Goal: Transaction & Acquisition: Register for event/course

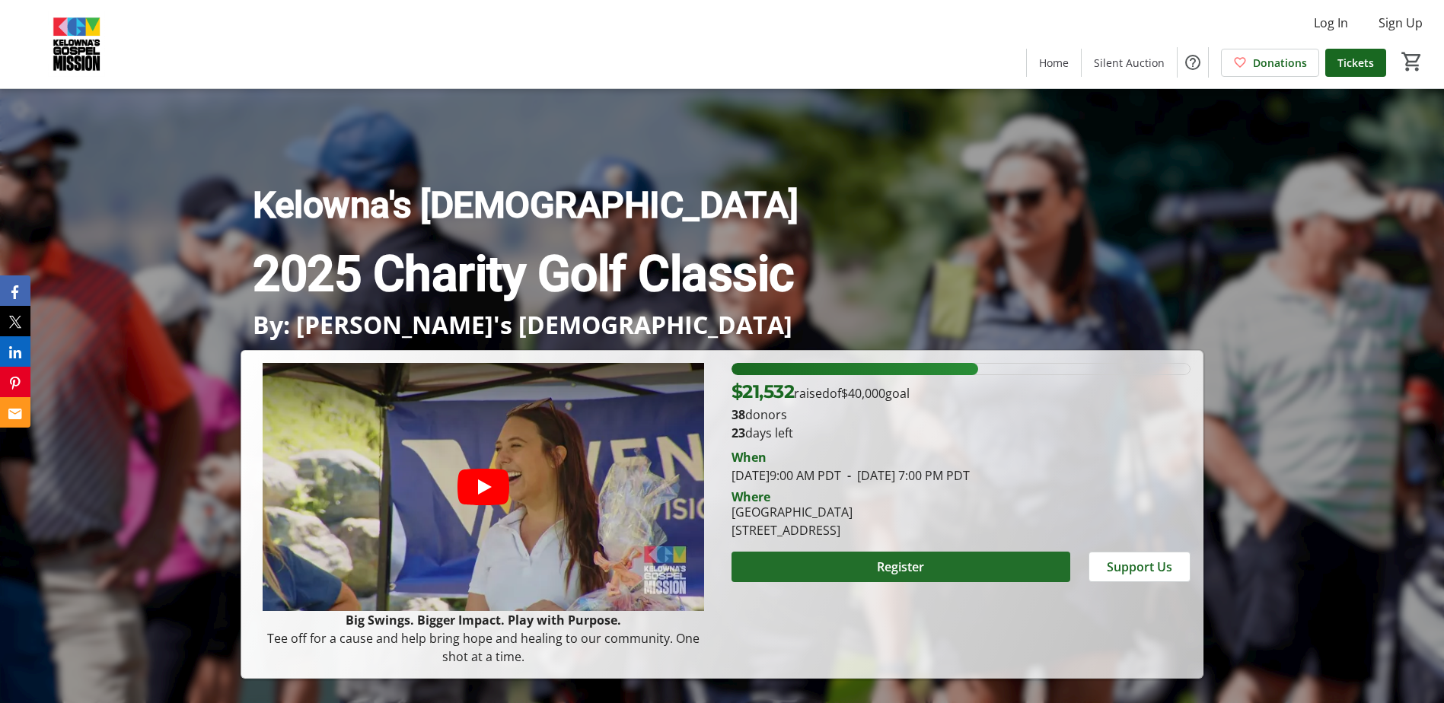
click at [906, 565] on span "Register" at bounding box center [900, 567] width 47 height 18
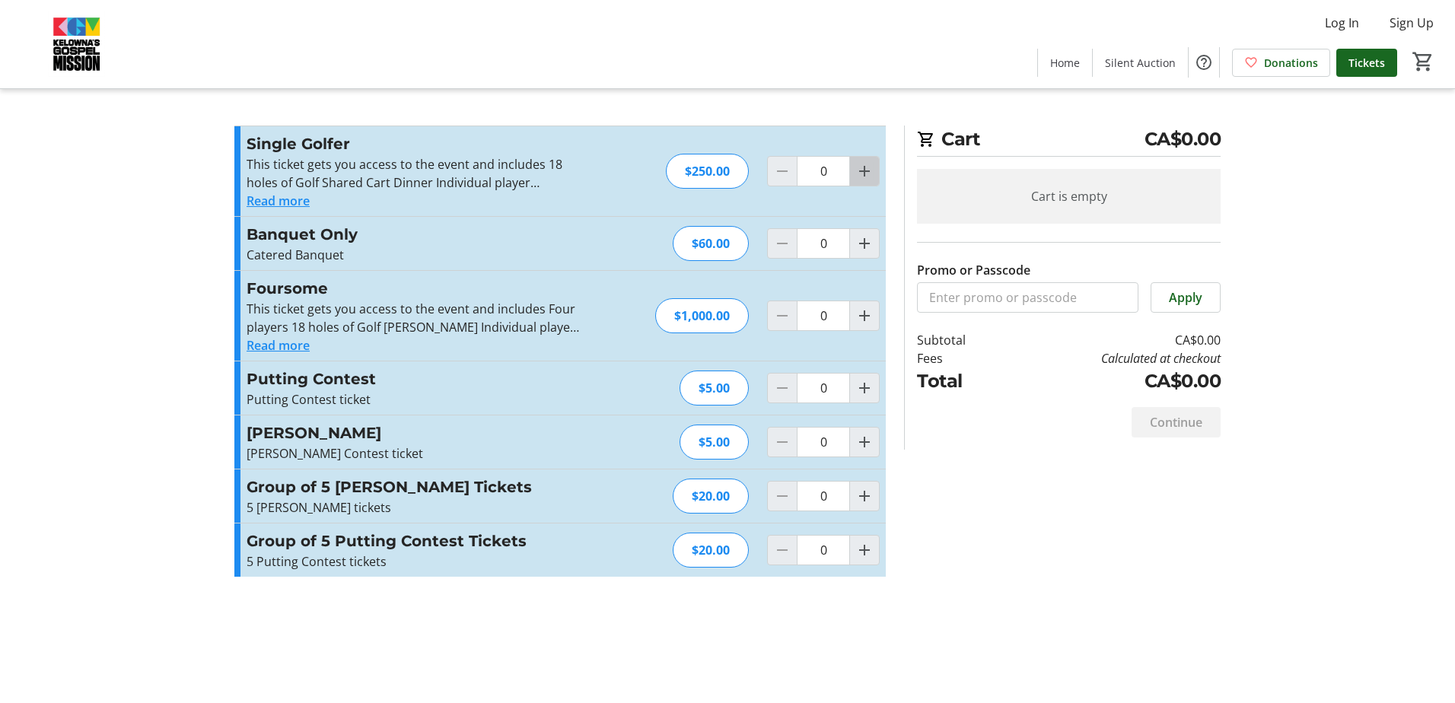
click at [859, 170] on mat-icon "Increment by one" at bounding box center [865, 171] width 18 height 18
type input "1"
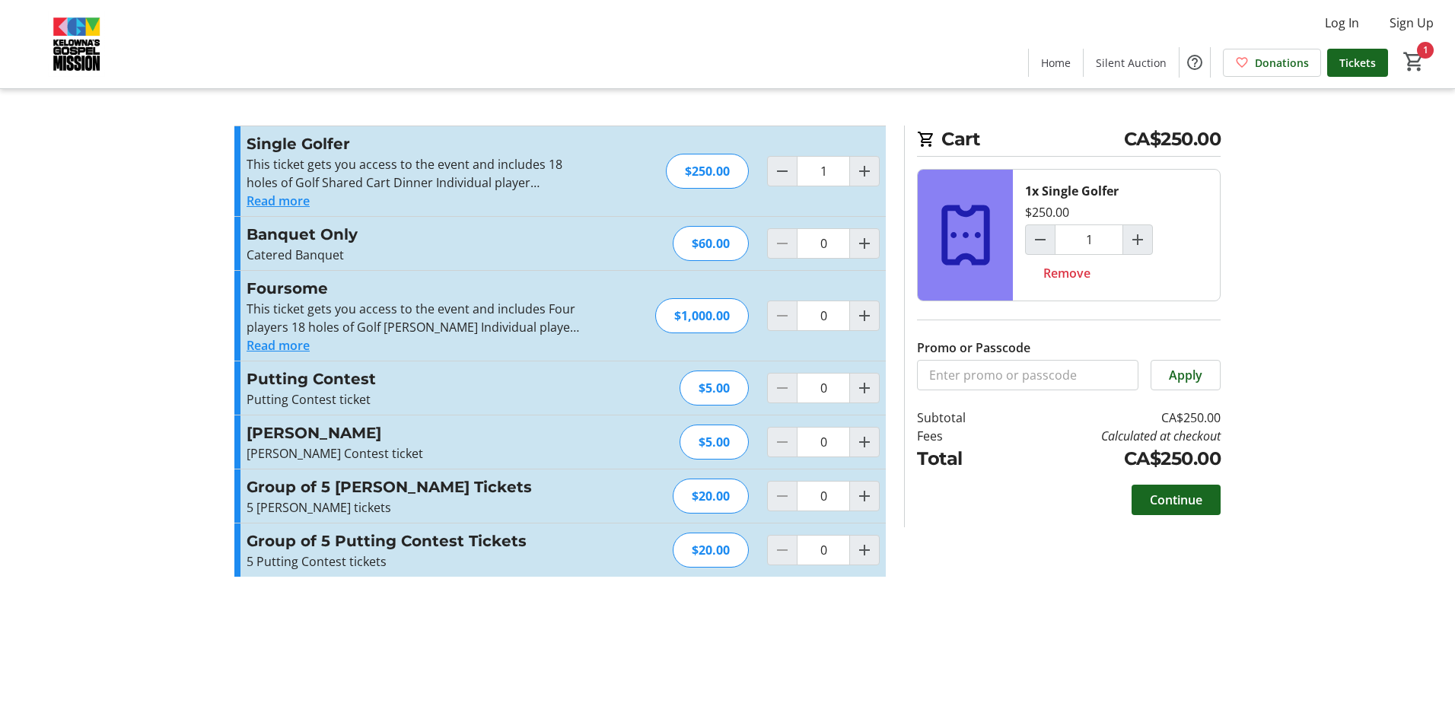
drag, startPoint x: 1176, startPoint y: 506, endPoint x: 1097, endPoint y: 646, distance: 160.9
click at [1097, 646] on div "Cart CA$250.00 1x Single Golfer $250.00 1 Remove Promo or Passcode Apply Subtot…" at bounding box center [727, 351] width 1005 height 703
click at [567, 185] on div "This ticket gets you access to the event and includes 18 holes of Golf Shared C…" at bounding box center [413, 173] width 333 height 37
click at [271, 201] on button "Read more" at bounding box center [278, 201] width 63 height 18
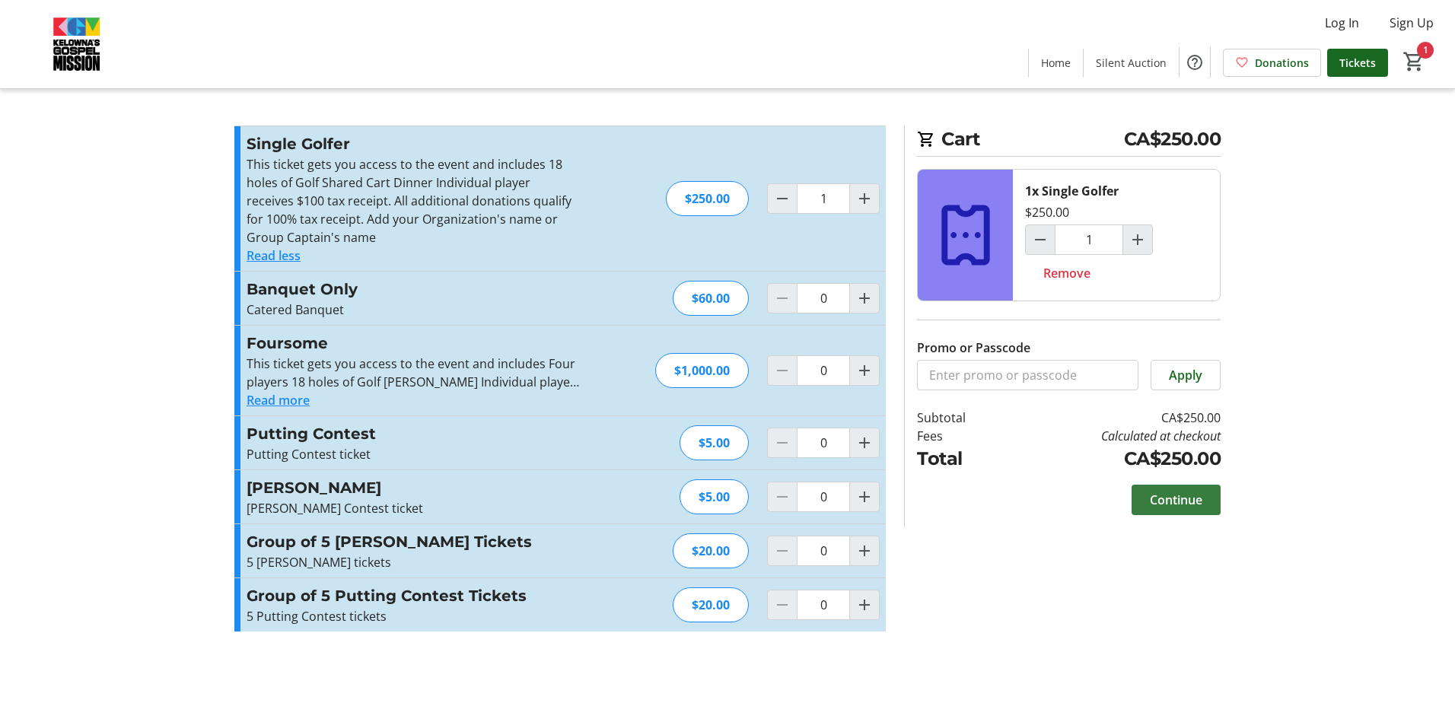
click at [1193, 502] on span "Continue" at bounding box center [1176, 500] width 53 height 18
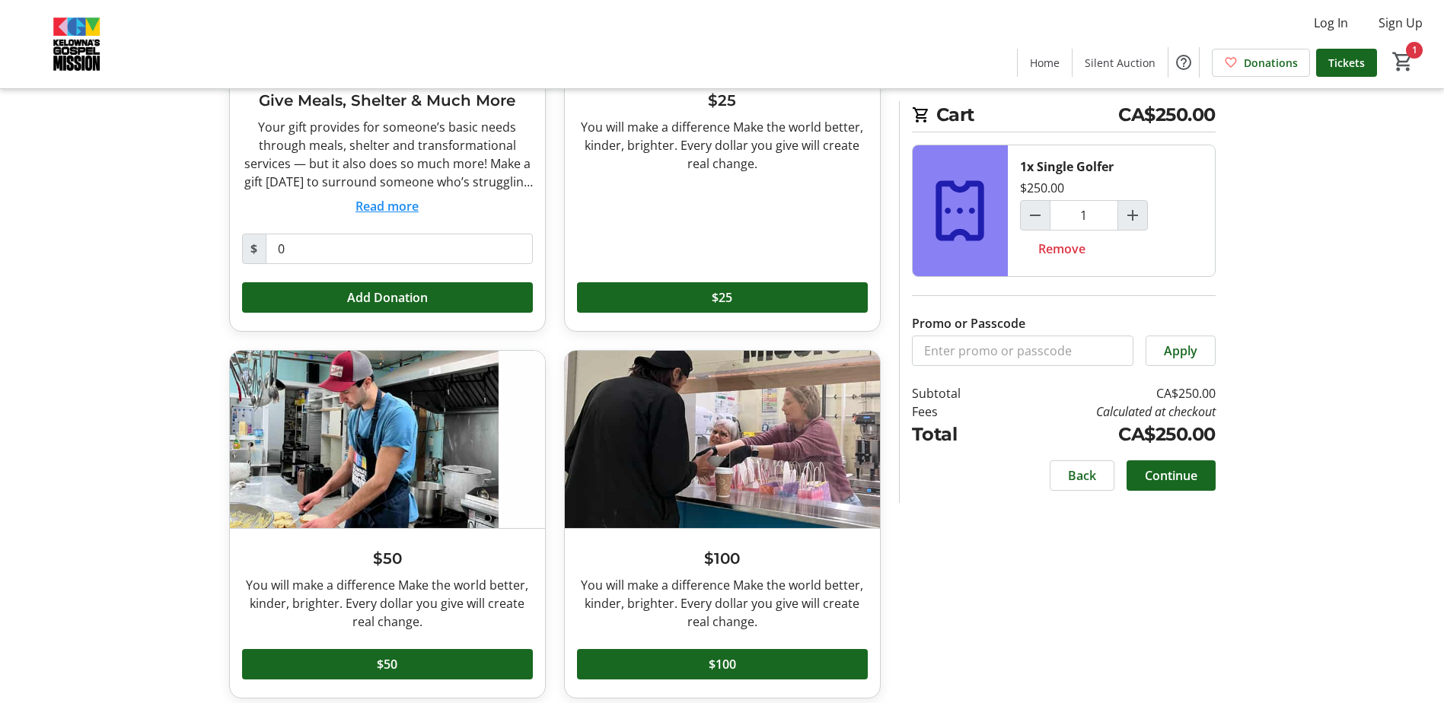
scroll to position [293, 0]
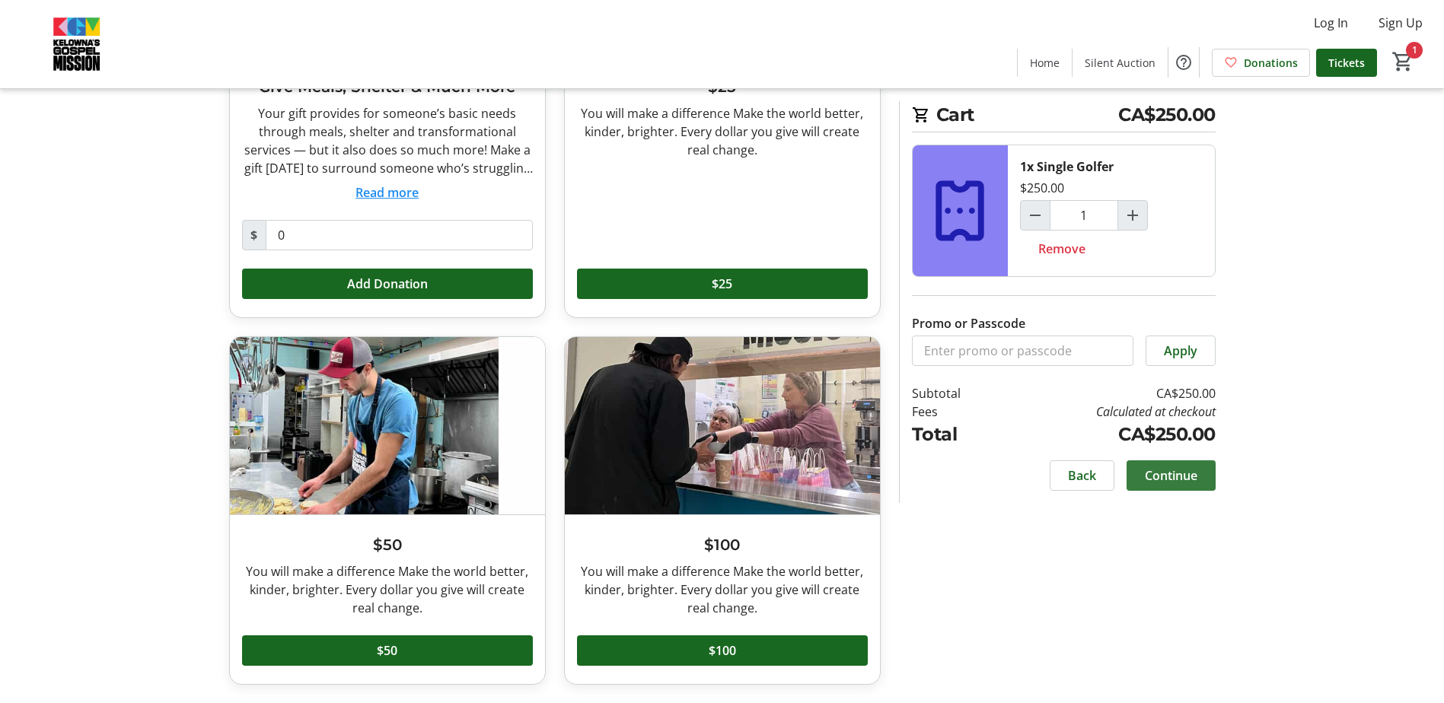
click at [1172, 481] on span "Continue" at bounding box center [1171, 476] width 53 height 18
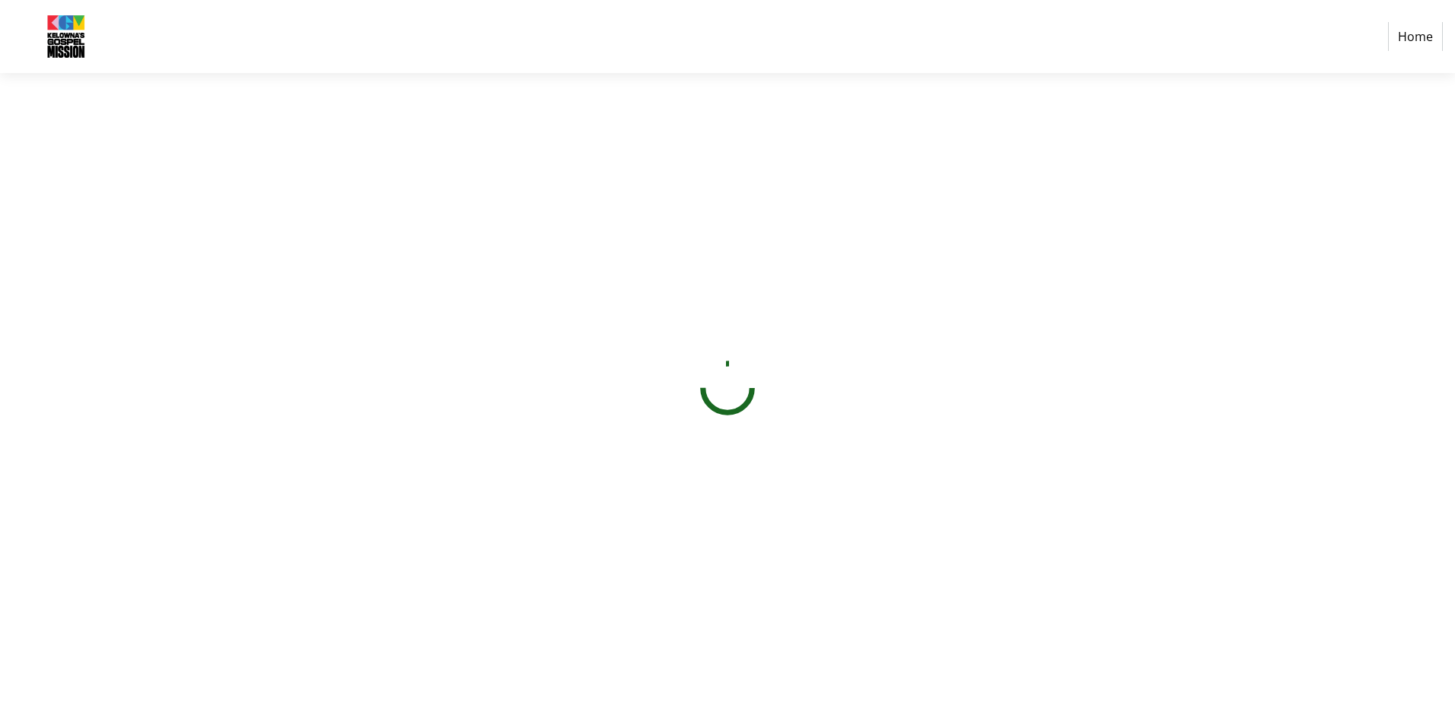
select select "CA"
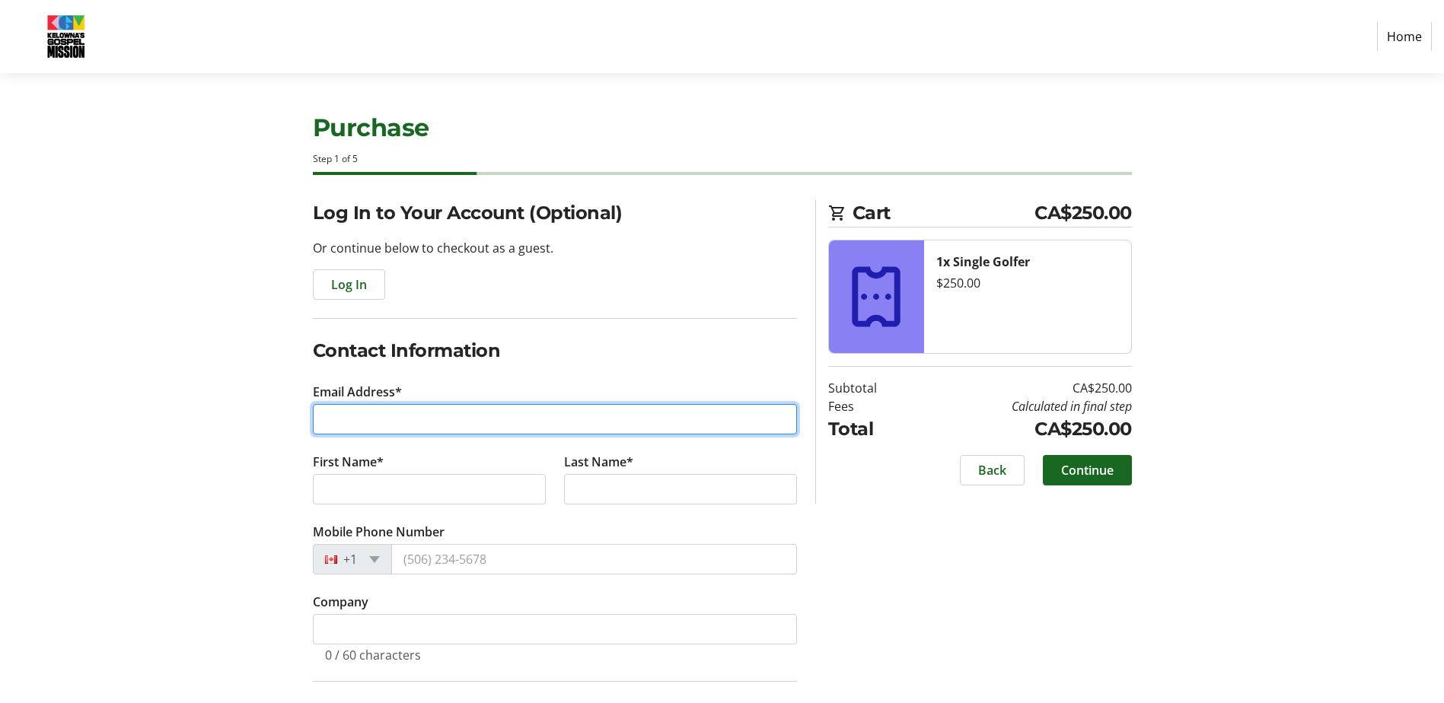
click at [397, 427] on input "Email Address*" at bounding box center [555, 419] width 484 height 30
type input "[EMAIL_ADDRESS][DOMAIN_NAME]"
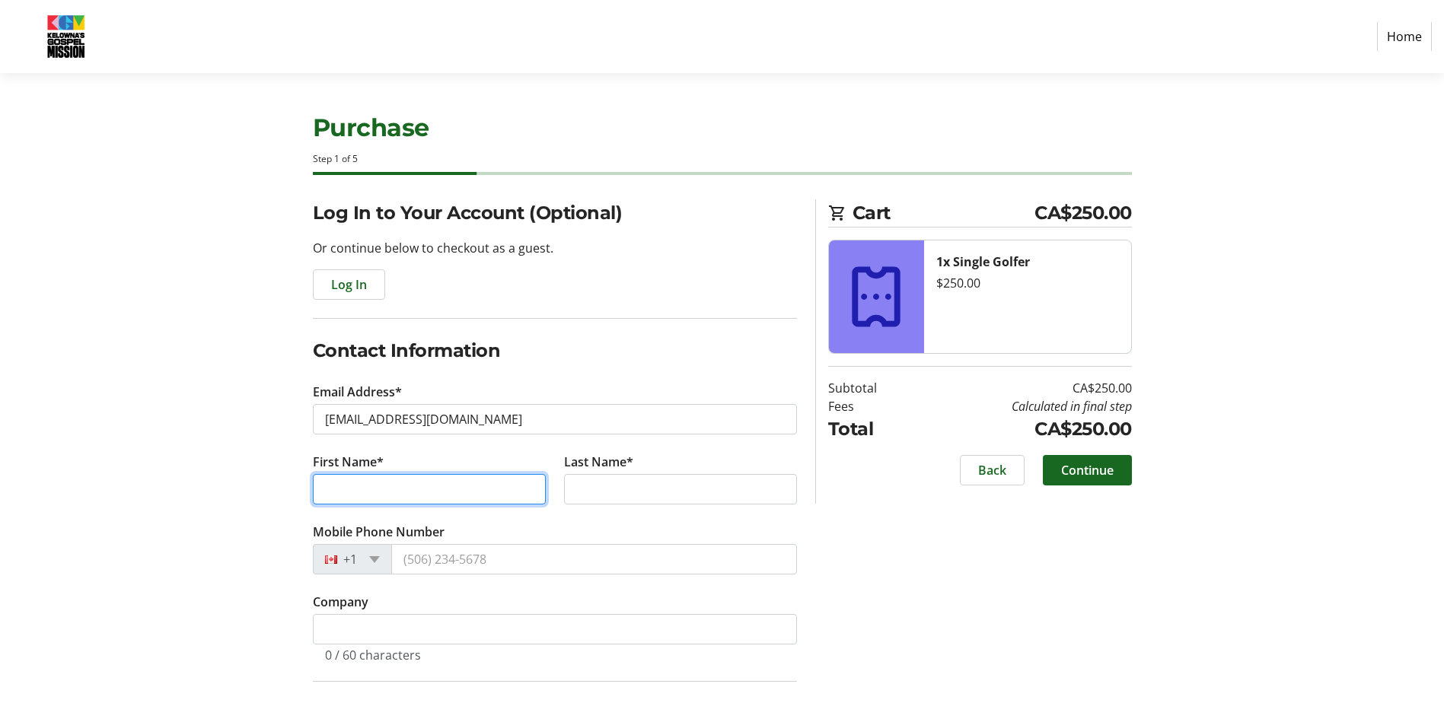
type input "[PERSON_NAME]"
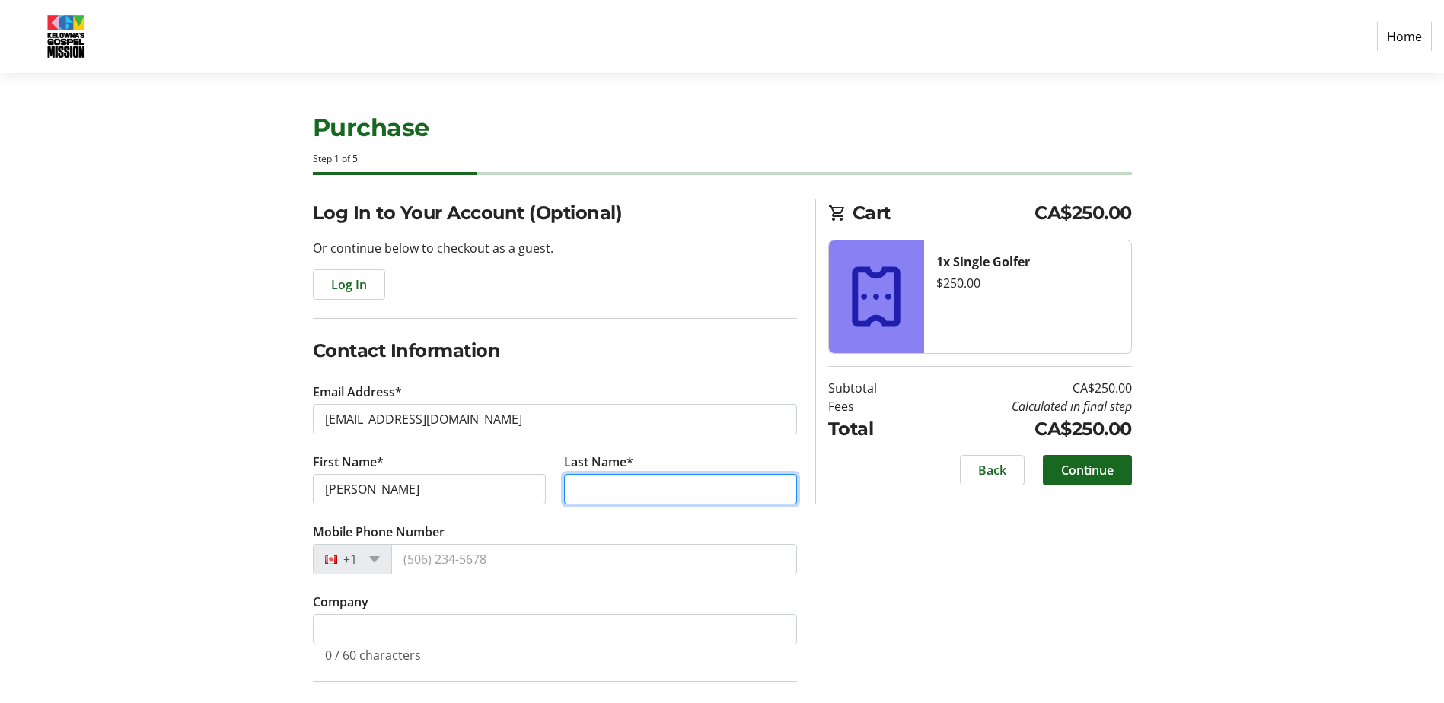
type input "[PERSON_NAME]"
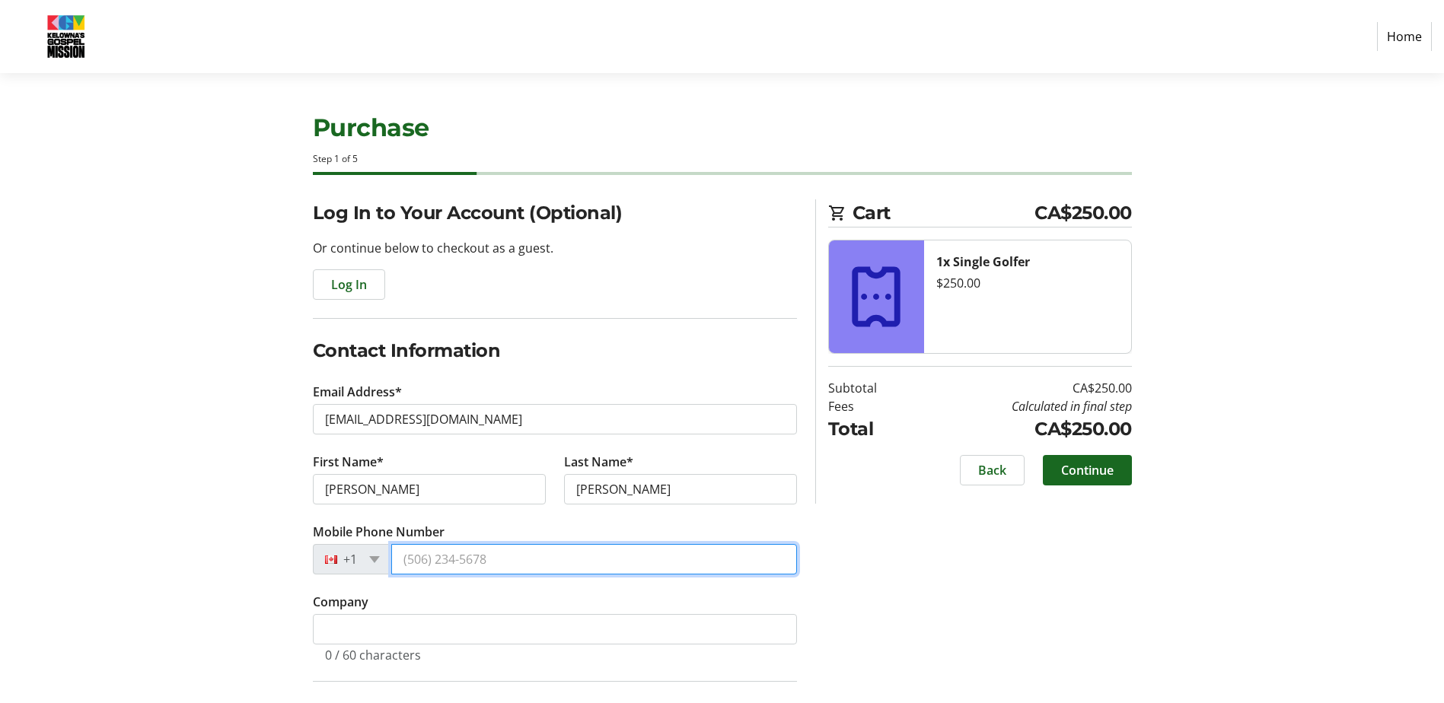
type input "[PHONE_NUMBER]"
type input "[STREET_ADDRESS]"
type input "#5"
type input "[PERSON_NAME]"
select select "BC"
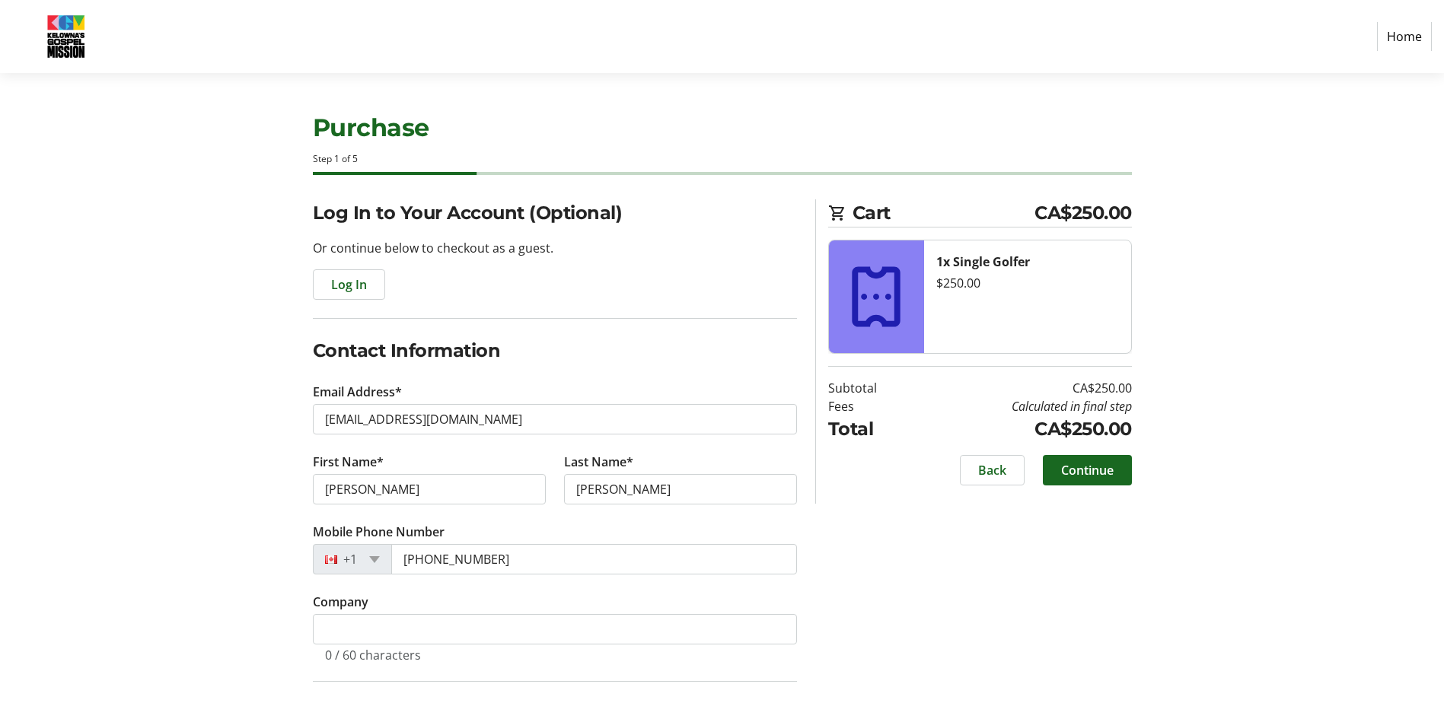
type input "V1T9T7"
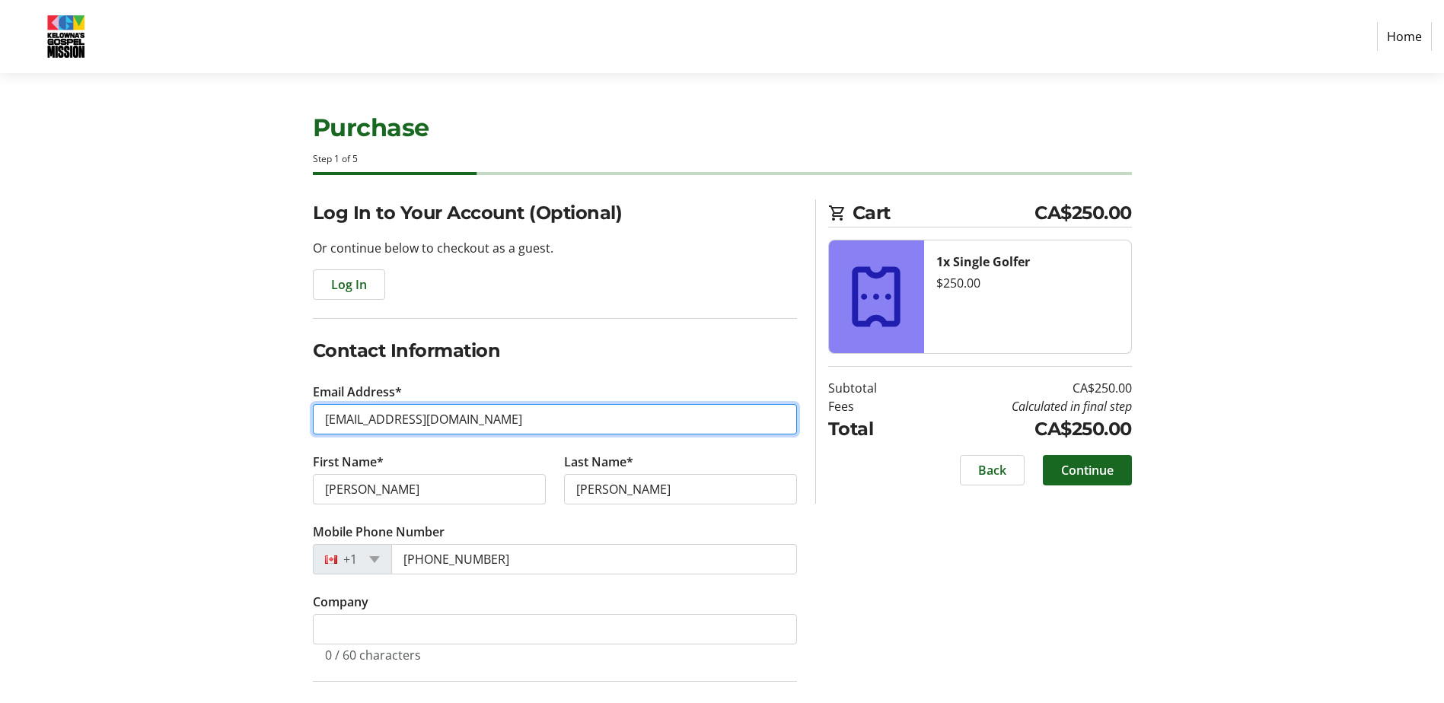
type input "[PERSON_NAME][EMAIL_ADDRESS][DOMAIN_NAME]"
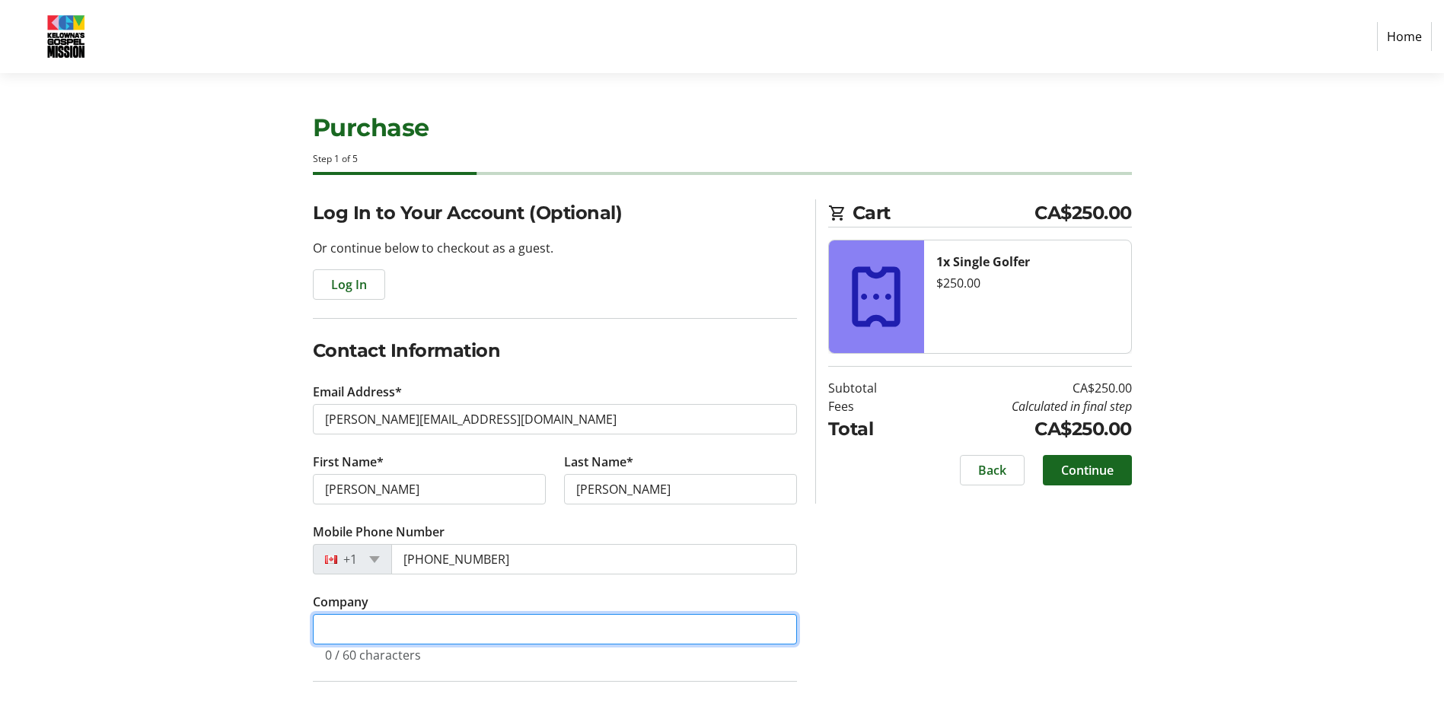
type input "10"
click at [527, 626] on input "10" at bounding box center [555, 629] width 484 height 30
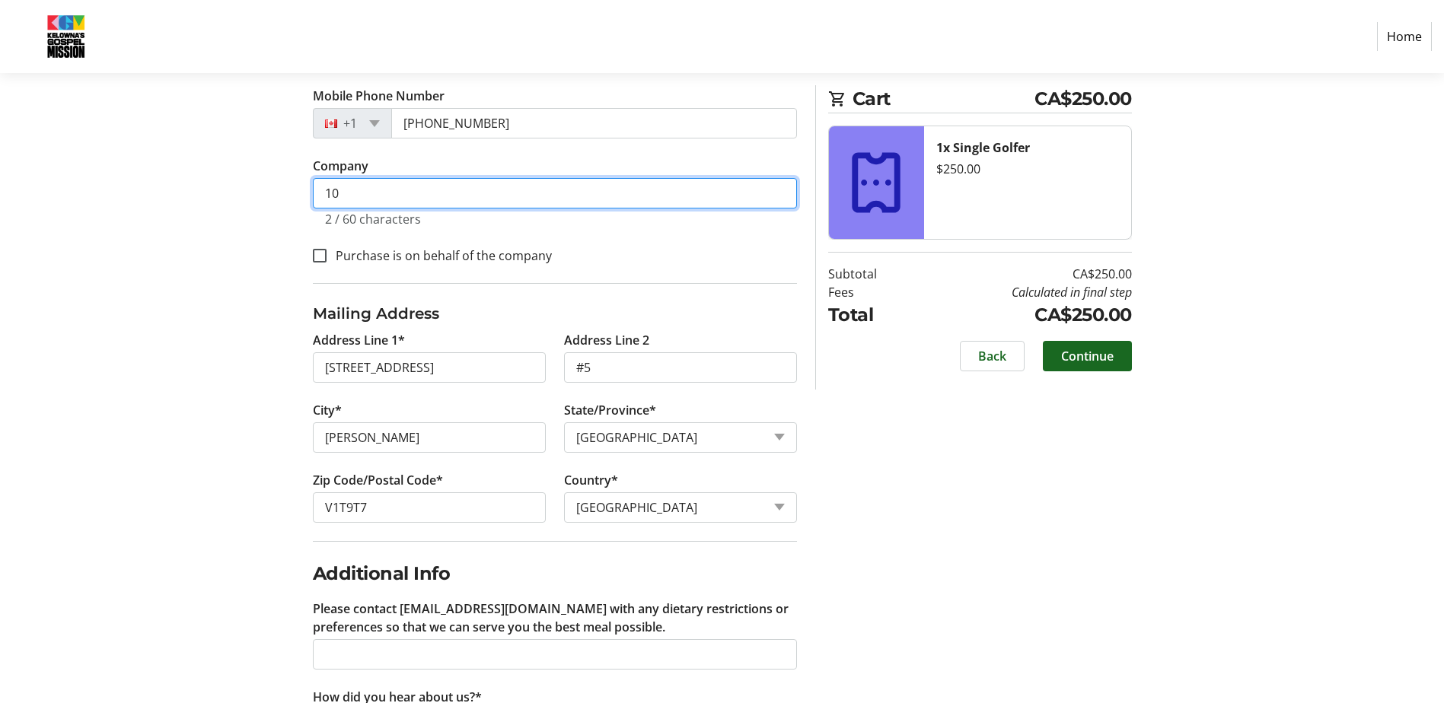
scroll to position [472, 0]
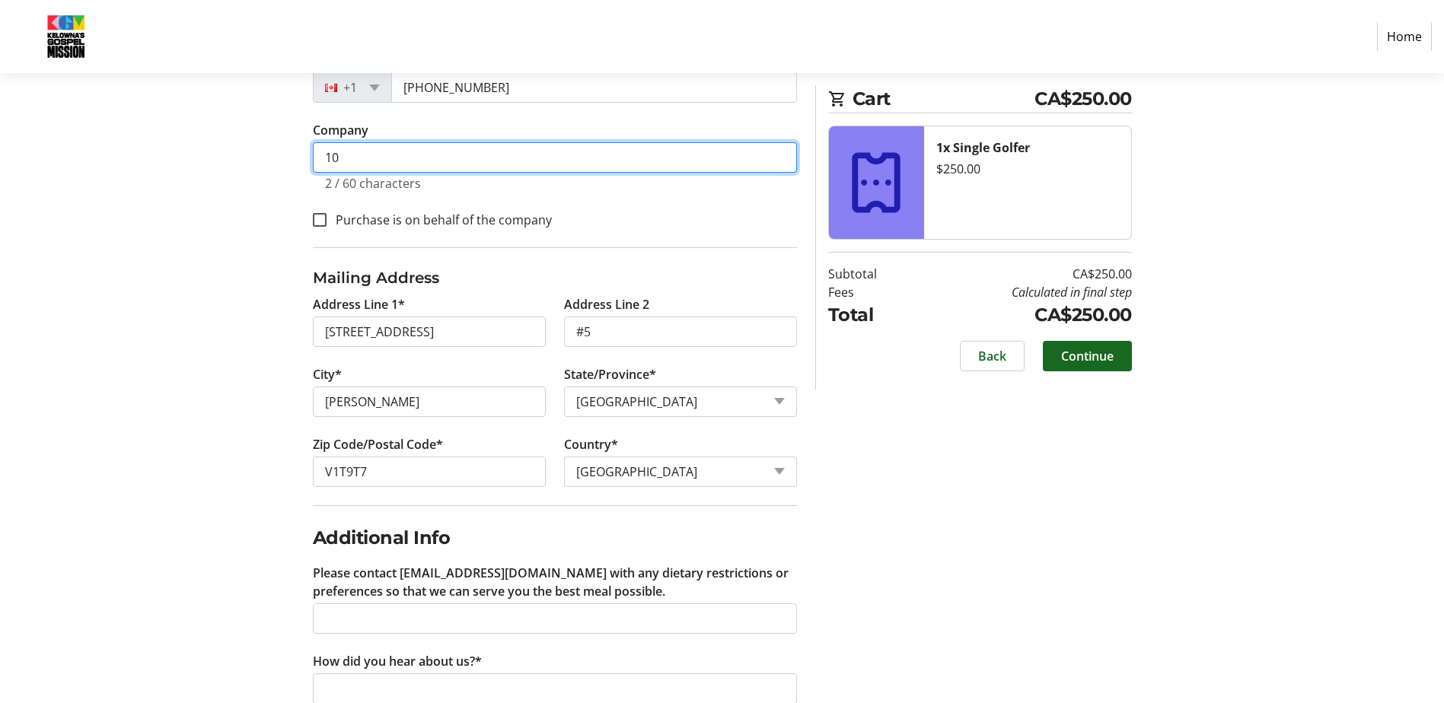
drag, startPoint x: 368, startPoint y: 161, endPoint x: 276, endPoint y: 159, distance: 92.9
click at [276, 159] on div "Log In to Your Account (Optional) Or continue below to checkout as a guest. Log…" at bounding box center [722, 278] width 1005 height 1101
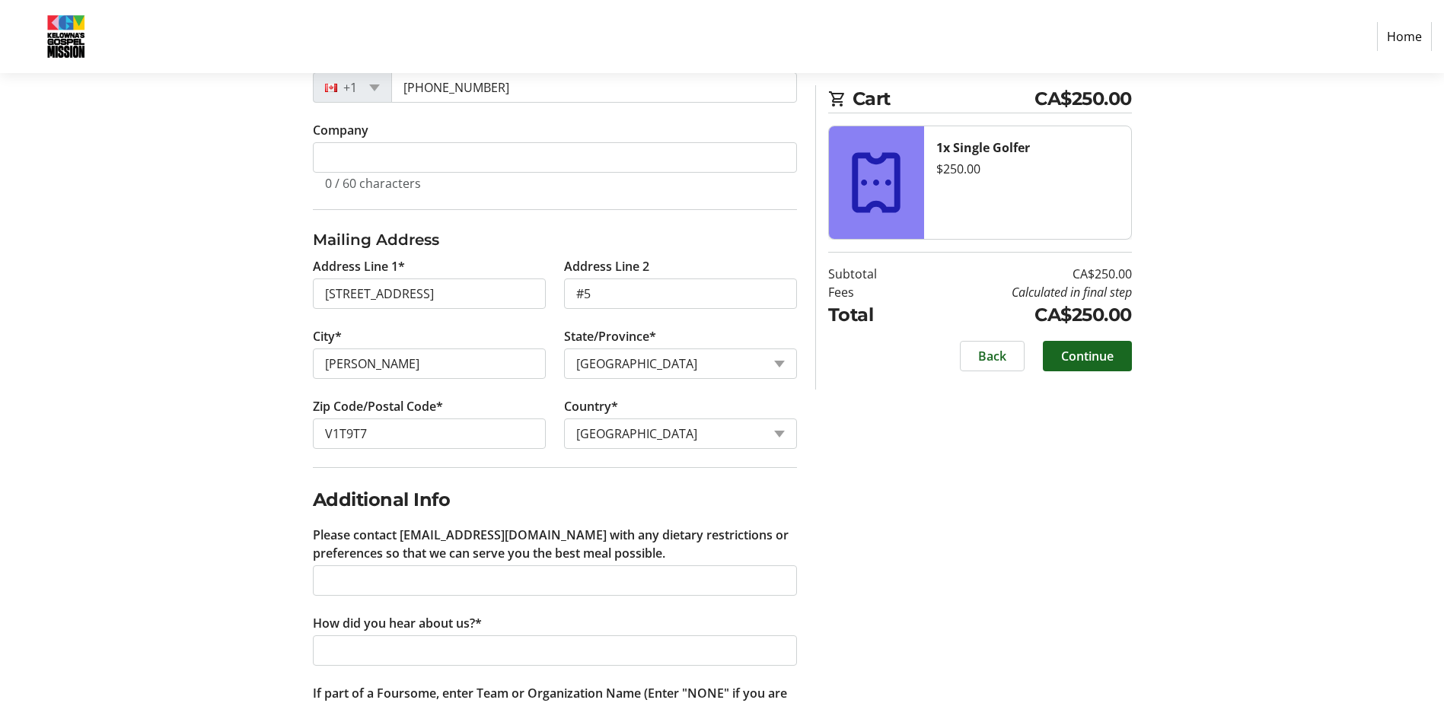
click at [886, 478] on div "Log In to Your Account (Optional) Or continue below to checkout as a guest. Log…" at bounding box center [722, 259] width 1005 height 1063
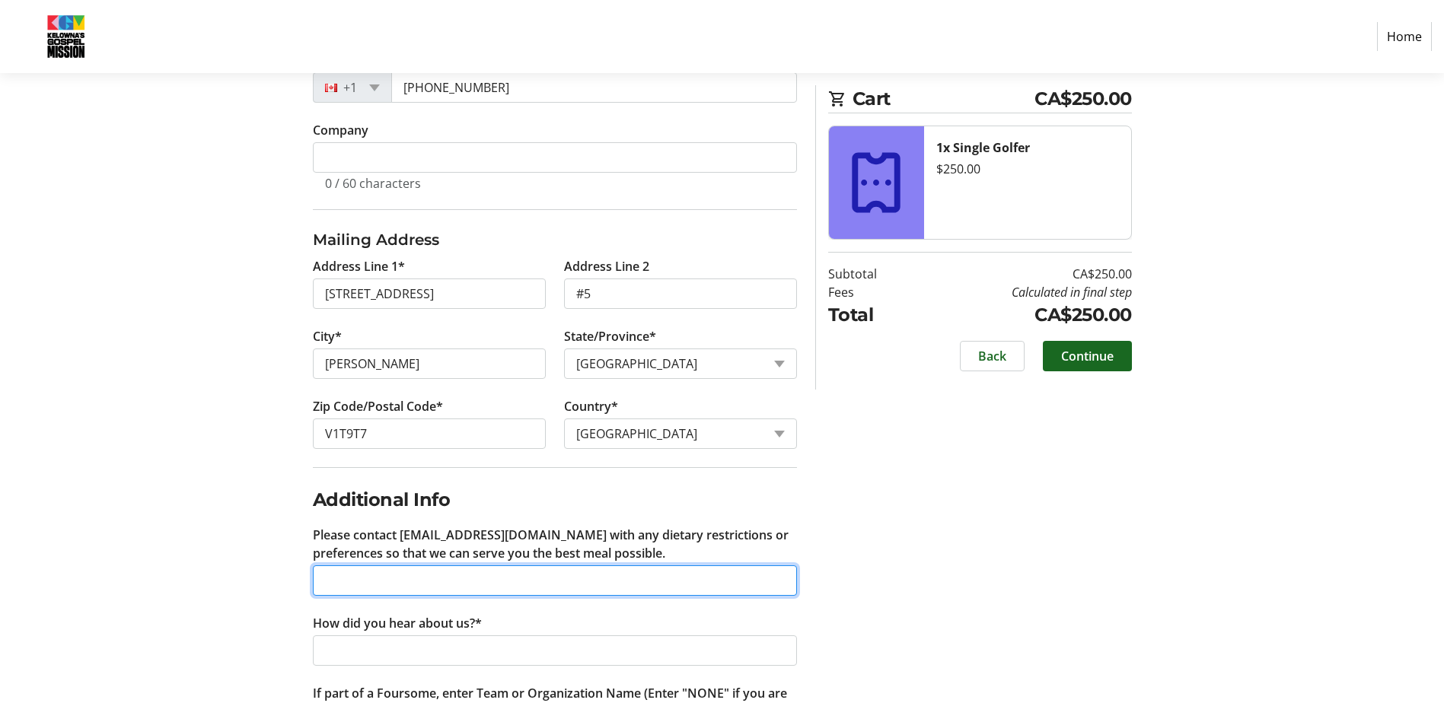
click at [427, 586] on input "Please contact [EMAIL_ADDRESS][DOMAIN_NAME] with any dietary restrictions or pr…" at bounding box center [555, 581] width 484 height 30
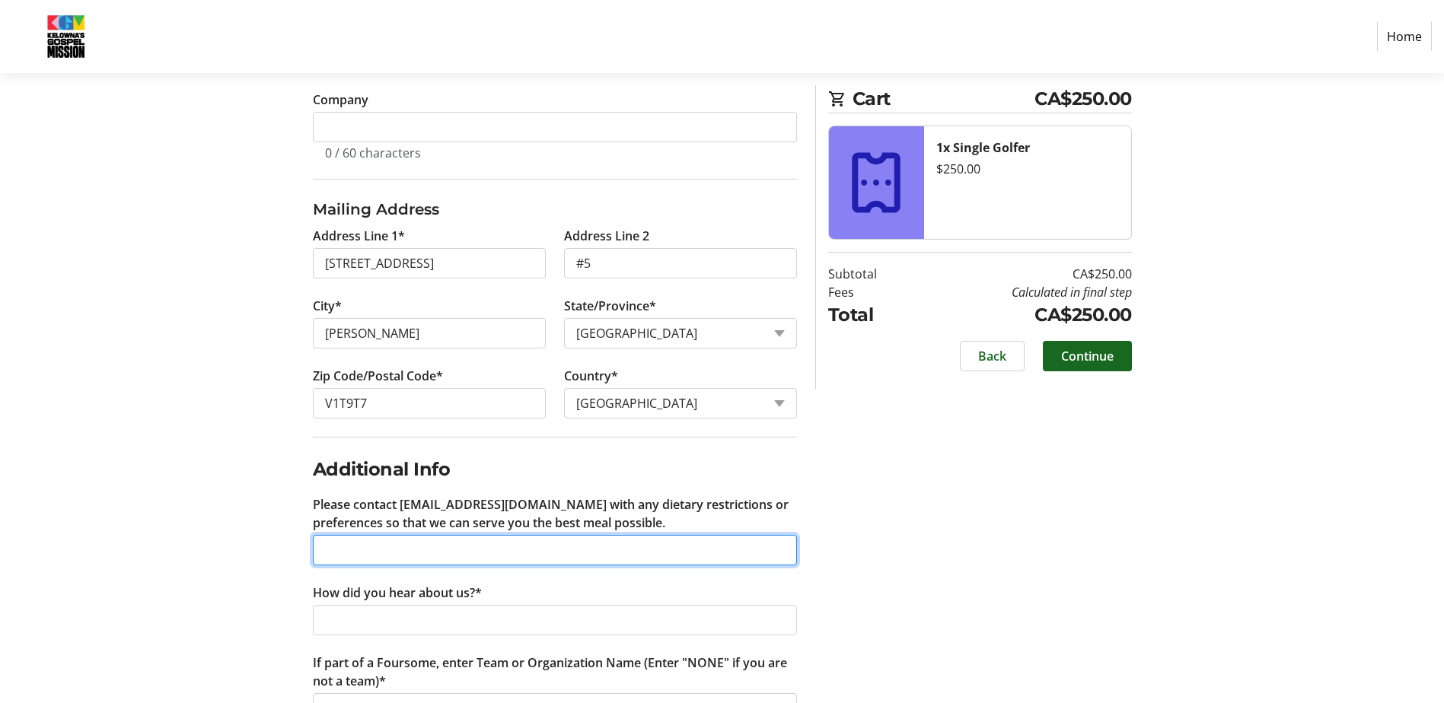
scroll to position [562, 0]
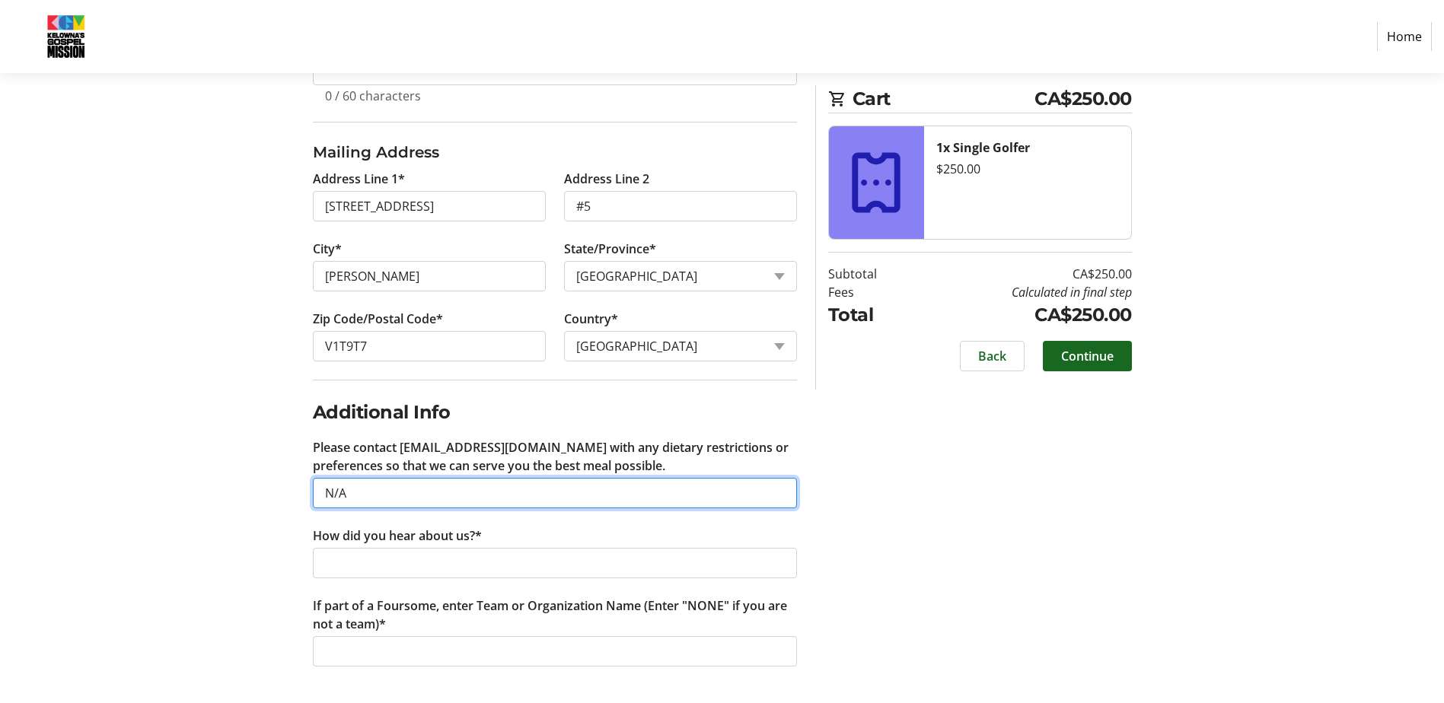
type input "N/A"
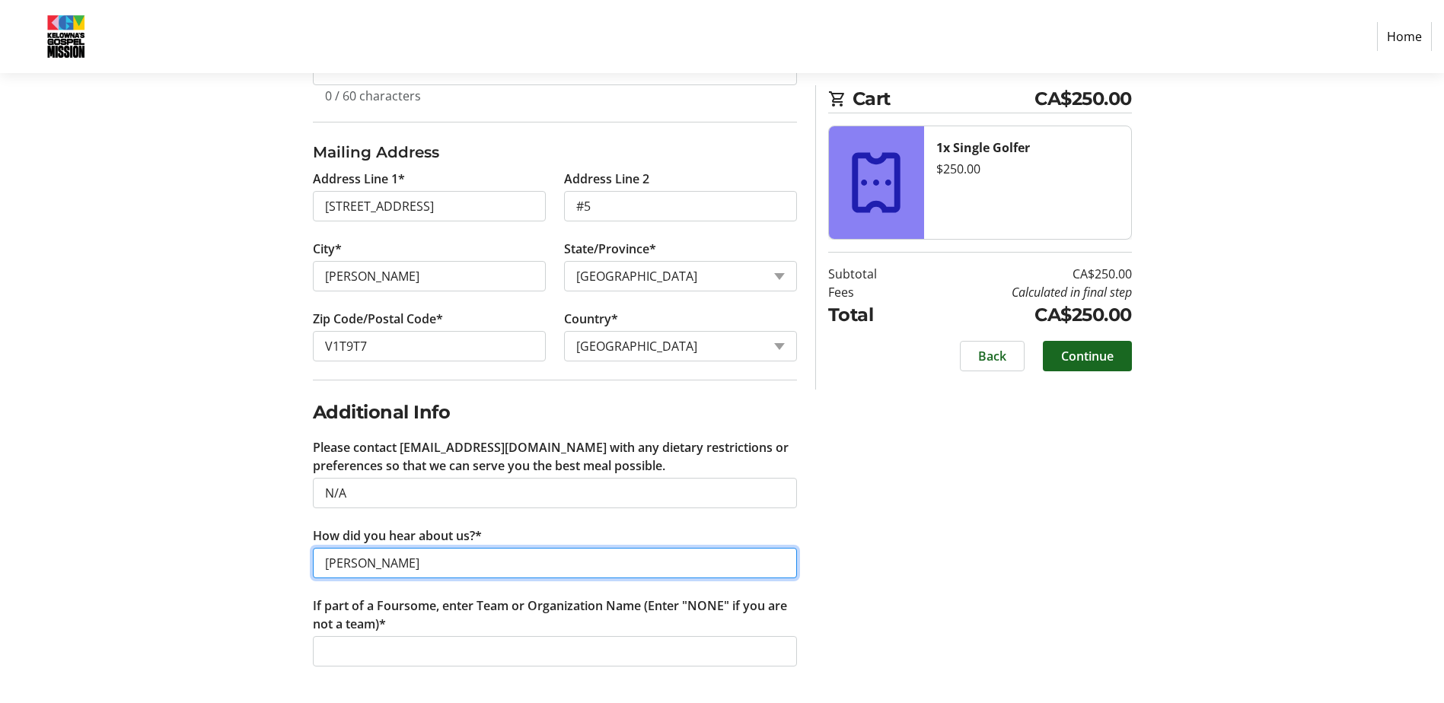
type input "[PERSON_NAME]"
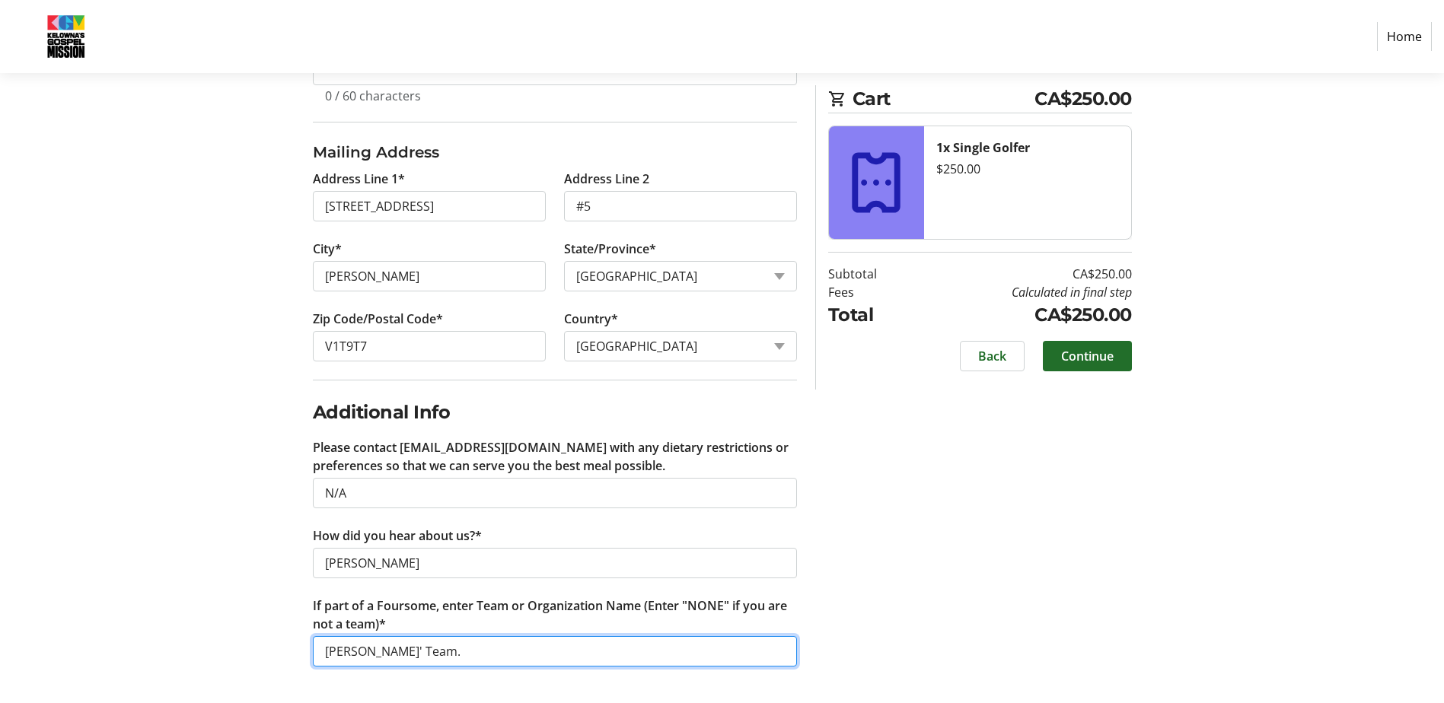
type input "[PERSON_NAME]' Team."
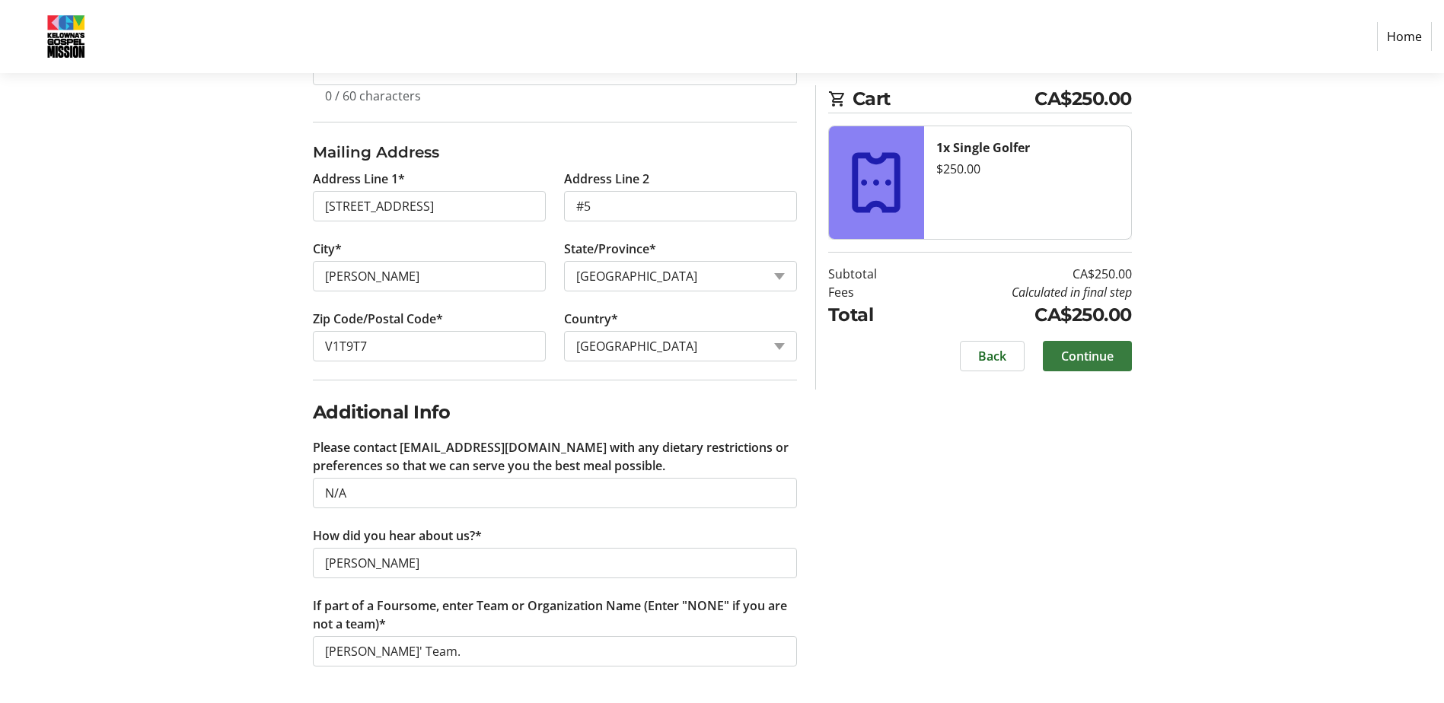
click at [1112, 361] on span "Continue" at bounding box center [1087, 356] width 53 height 18
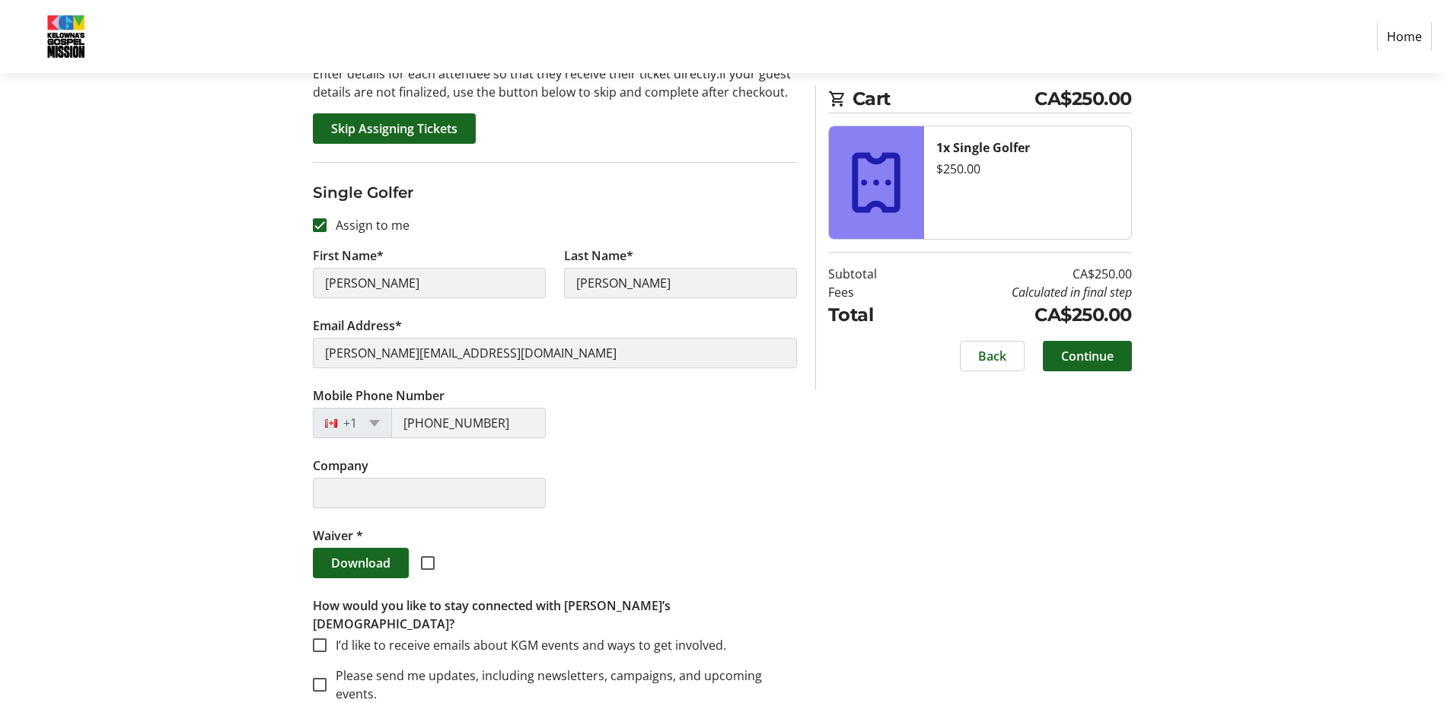
scroll to position [177, 0]
click at [434, 563] on input "checkbox" at bounding box center [428, 561] width 14 height 14
checkbox input "true"
click at [380, 557] on span "Download" at bounding box center [360, 561] width 59 height 18
click at [506, 558] on div "Download" at bounding box center [555, 561] width 484 height 30
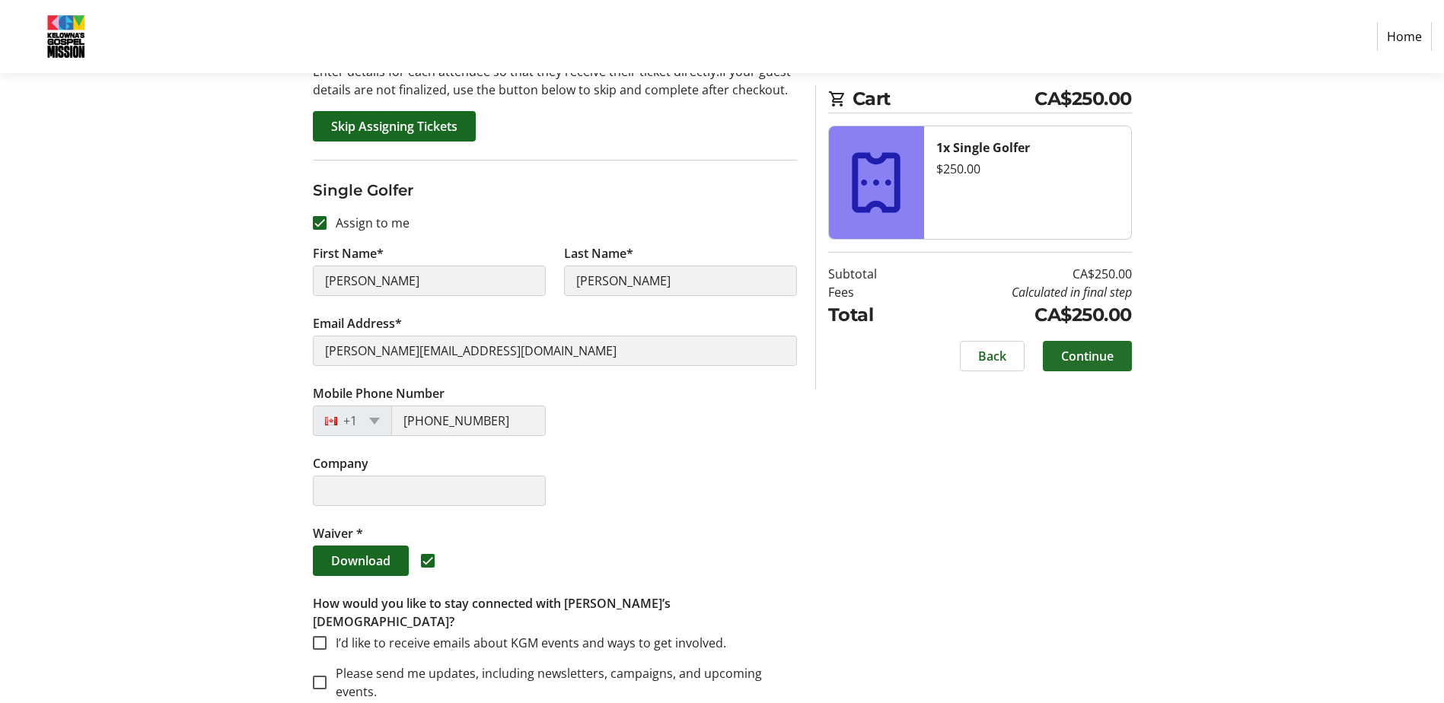
click at [1117, 354] on span at bounding box center [1087, 356] width 89 height 37
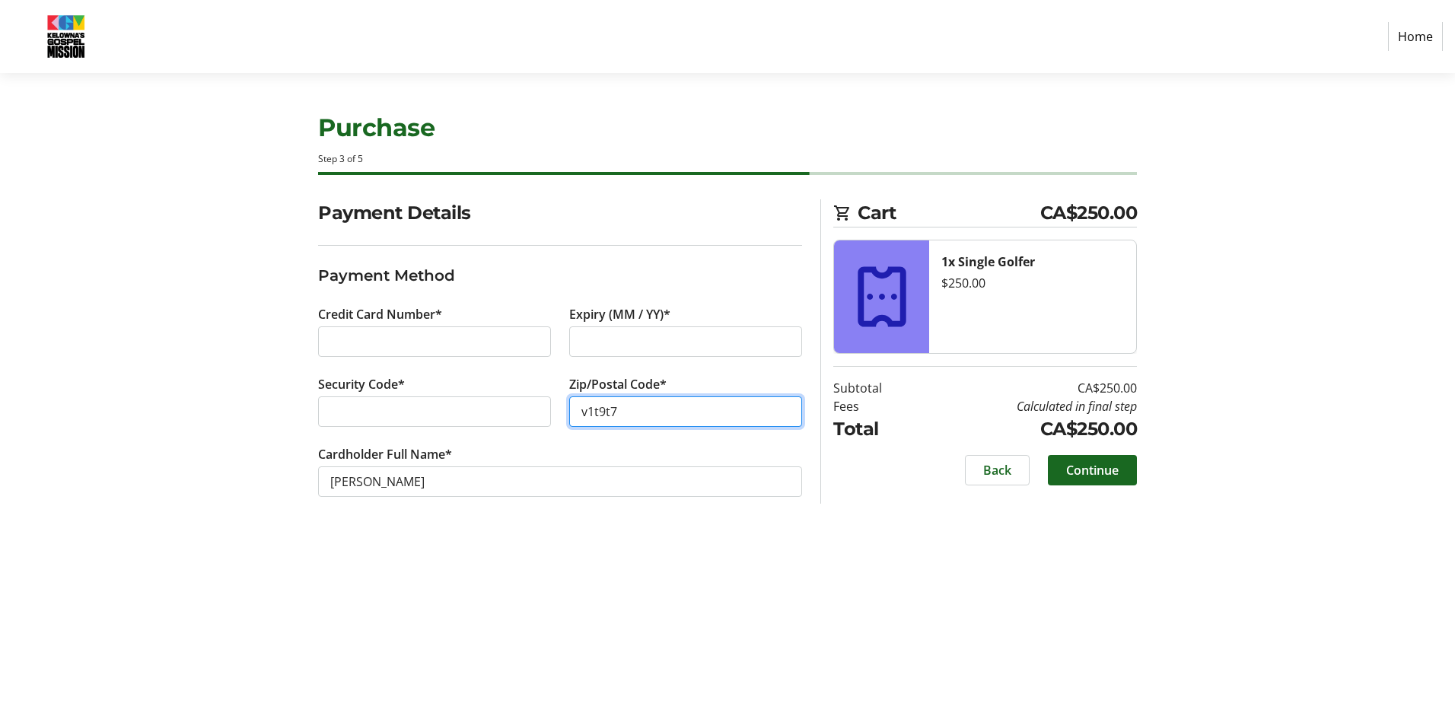
type input "v1t9t7"
click at [1113, 467] on span "Continue" at bounding box center [1092, 470] width 53 height 18
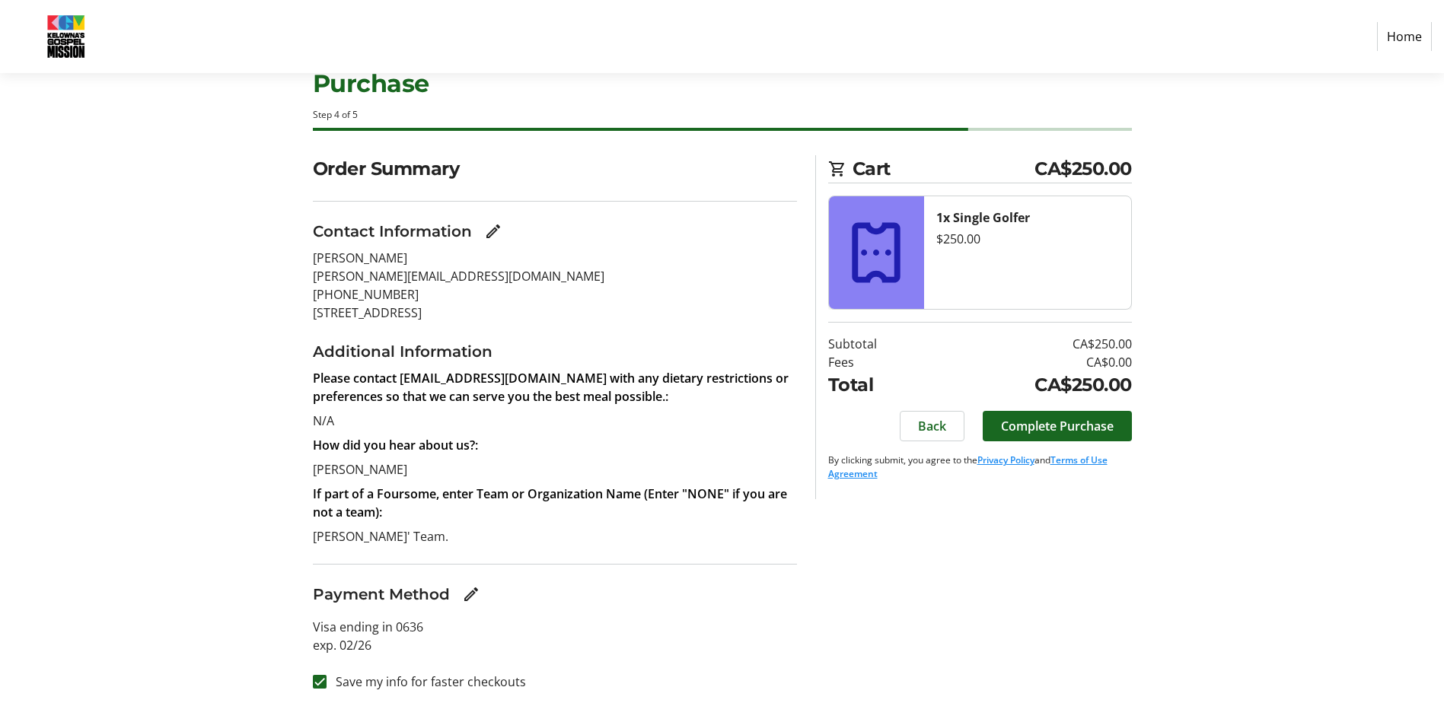
scroll to position [53, 0]
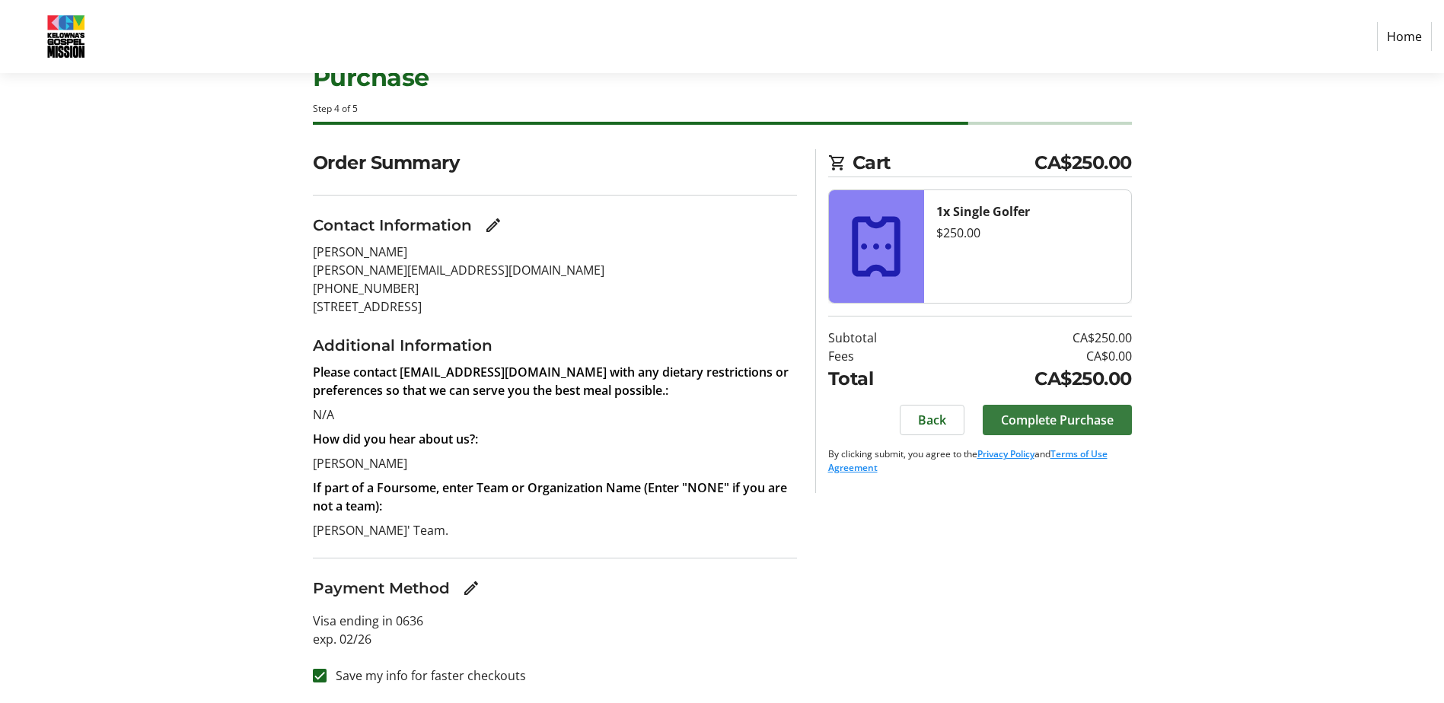
click at [1107, 419] on span "Complete Purchase" at bounding box center [1057, 420] width 113 height 18
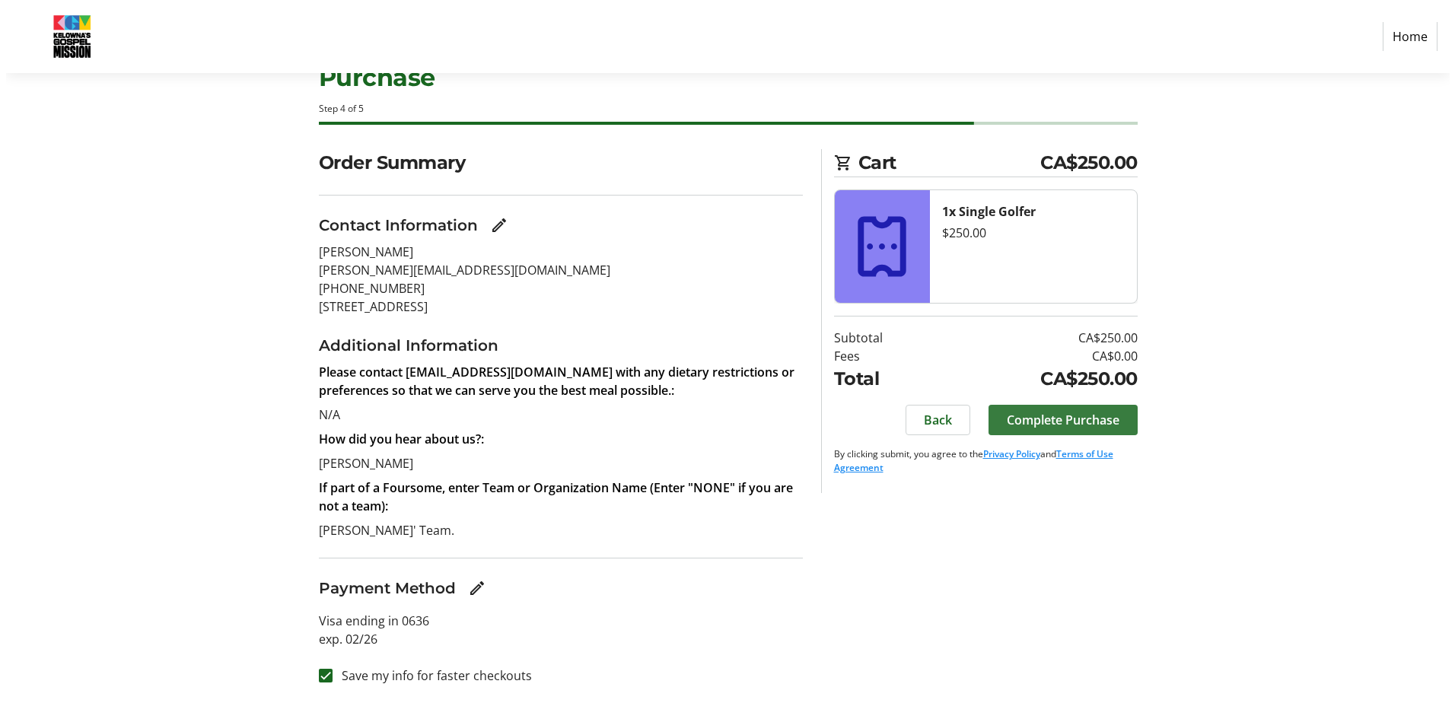
scroll to position [0, 0]
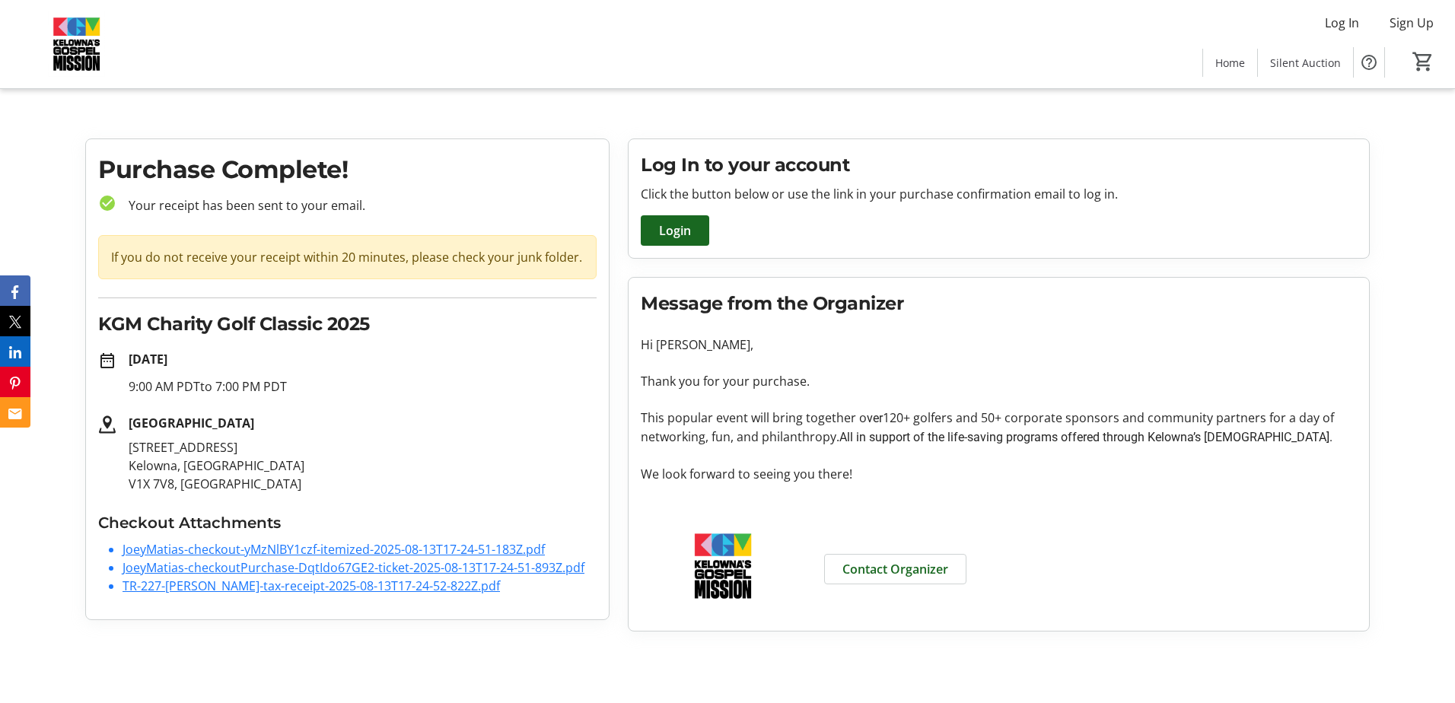
click at [293, 551] on link "JoeyMatias-checkout-yMzNlBY1czf-itemized-2025-08-13T17-24-51-183Z.pdf" at bounding box center [334, 549] width 422 height 17
click at [228, 569] on link "JoeyMatias-checkoutPurchase-DqtIdo67GE2-ticket-2025-08-13T17-24-51-893Z.pdf" at bounding box center [354, 567] width 462 height 17
click at [218, 586] on link "TR-227-[PERSON_NAME]-tax-receipt-2025-08-13T17-24-52-822Z.pdf" at bounding box center [312, 586] width 378 height 17
